Goal: Task Accomplishment & Management: Manage account settings

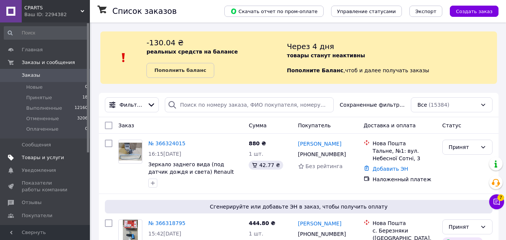
click at [52, 159] on span "Товары и услуги" at bounding box center [43, 157] width 42 height 7
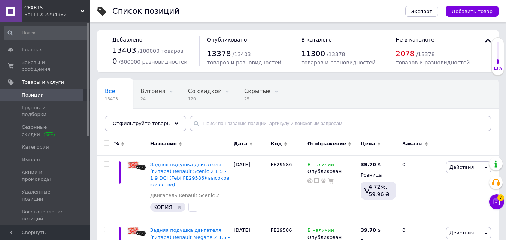
drag, startPoint x: 190, startPoint y: 121, endPoint x: 235, endPoint y: 113, distance: 45.2
click at [192, 121] on icon at bounding box center [195, 123] width 7 height 7
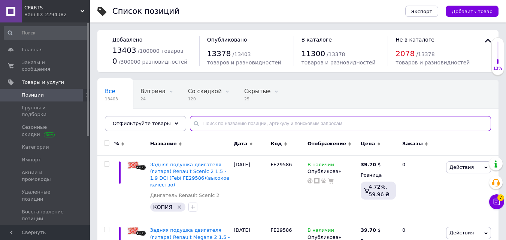
click at [224, 121] on input "text" at bounding box center [340, 123] width 301 height 15
paste input "5PK1750"
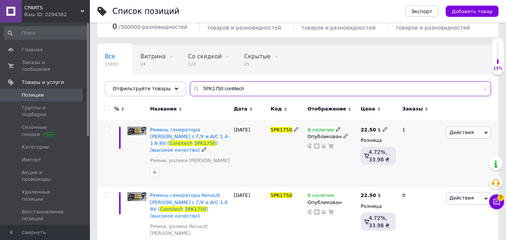
scroll to position [48, 0]
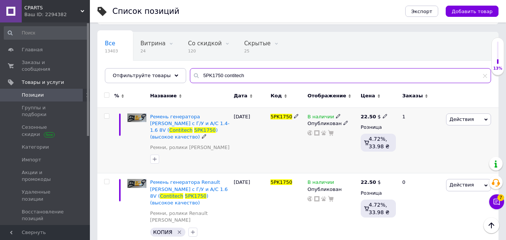
type input "5PK1750 contitech"
click at [459, 118] on span "Действия" at bounding box center [461, 119] width 24 height 6
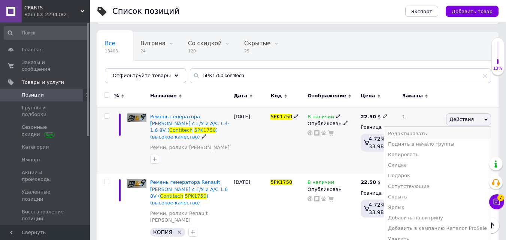
click at [413, 134] on li "Редактировать" at bounding box center [437, 133] width 106 height 10
